Goal: Task Accomplishment & Management: Manage account settings

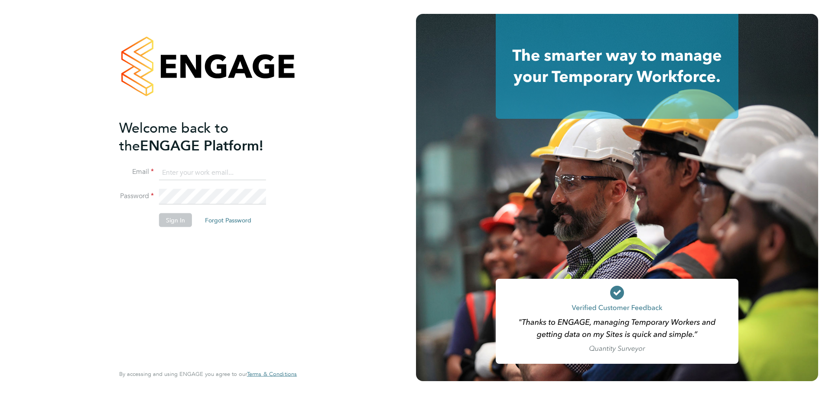
type input "ronald.almas@uk.g4s.com"
click at [172, 220] on button "Sign In" at bounding box center [175, 220] width 33 height 14
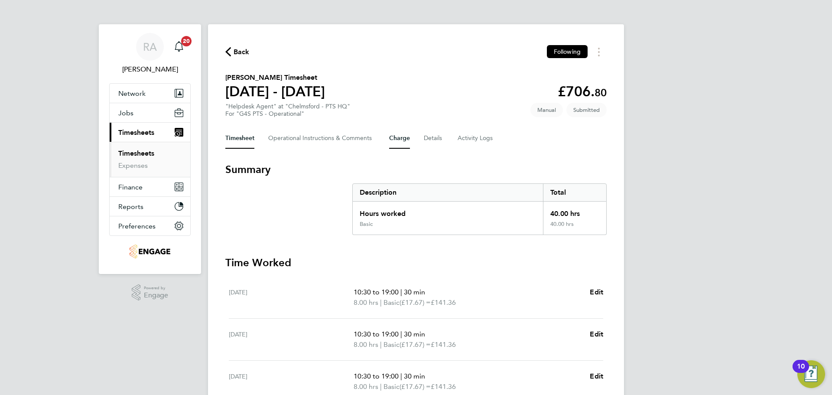
click at [397, 144] on button "Charge" at bounding box center [399, 138] width 21 height 21
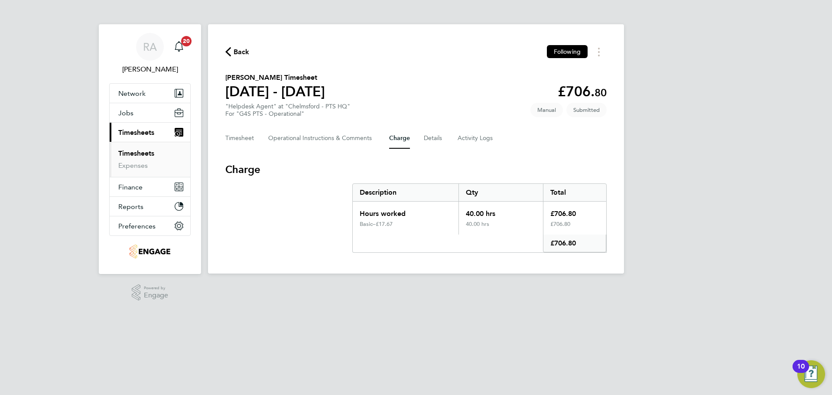
click at [231, 50] on span "Back" at bounding box center [237, 51] width 24 height 8
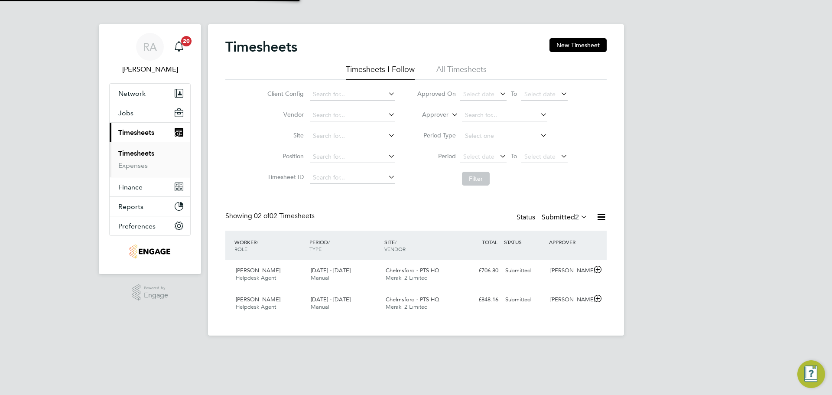
scroll to position [22, 75]
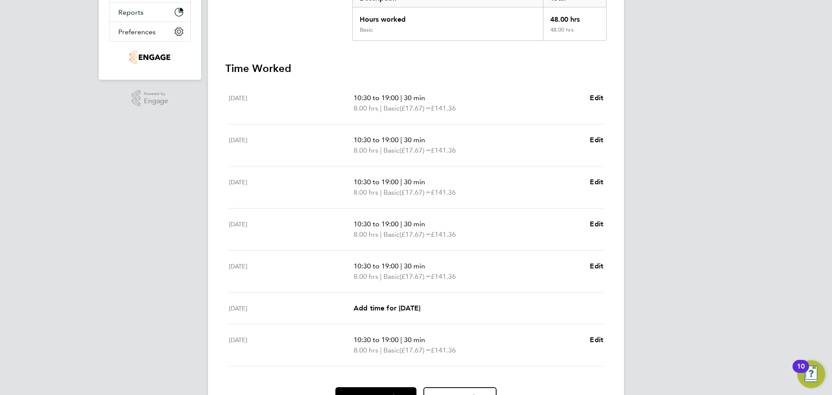
scroll to position [242, 0]
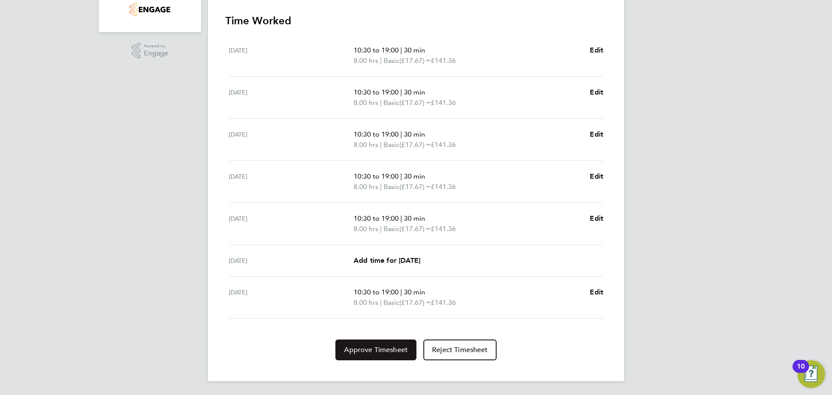
click at [381, 351] on span "Approve Timesheet" at bounding box center [376, 349] width 64 height 9
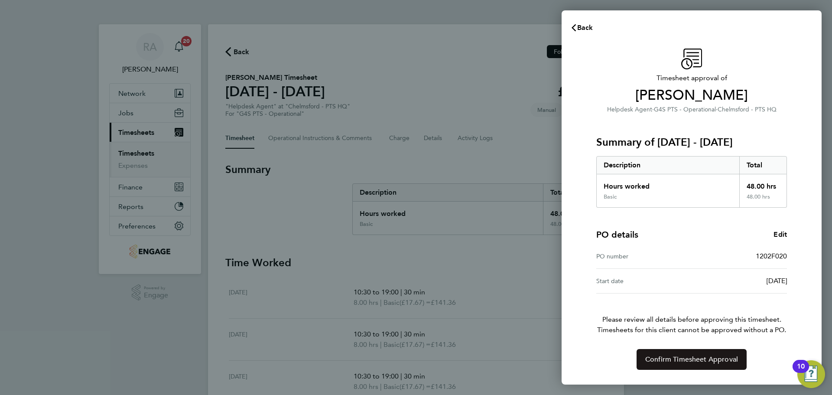
click at [704, 358] on span "Confirm Timesheet Approval" at bounding box center [691, 359] width 93 height 9
